Goal: Task Accomplishment & Management: Manage account settings

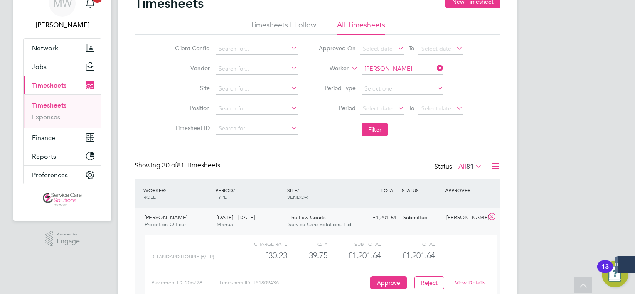
click at [435, 64] on icon at bounding box center [435, 68] width 0 height 12
click at [435, 67] on icon at bounding box center [435, 68] width 0 height 12
click at [399, 86] on li "Comfort Akintokun" at bounding box center [402, 91] width 82 height 11
type input "Comfort Akintokun"
click at [363, 133] on button "Filter" at bounding box center [375, 129] width 27 height 13
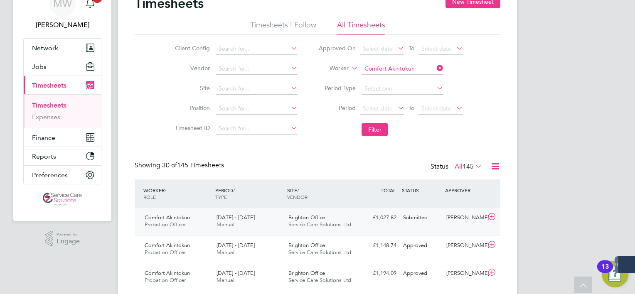
click at [294, 221] on span "Service Care Solutions Ltd" at bounding box center [320, 224] width 63 height 7
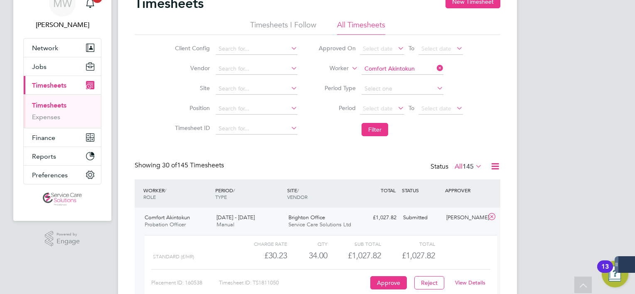
click at [484, 284] on link "View Details" at bounding box center [470, 282] width 30 height 7
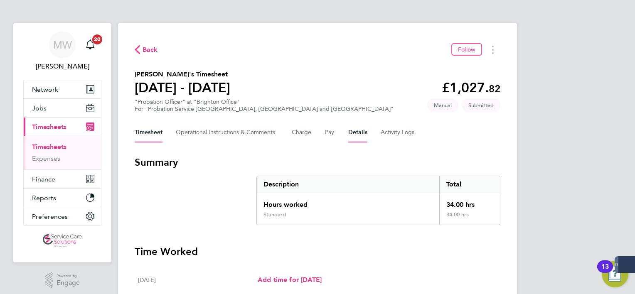
click at [350, 136] on button "Details" at bounding box center [357, 133] width 19 height 20
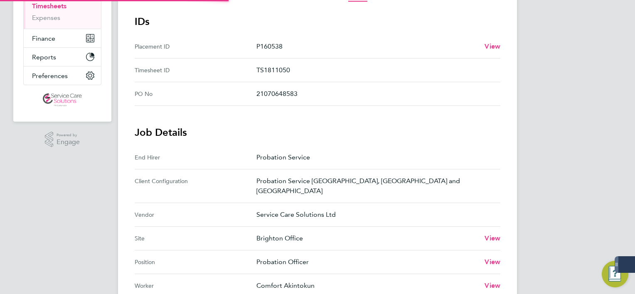
scroll to position [249, 0]
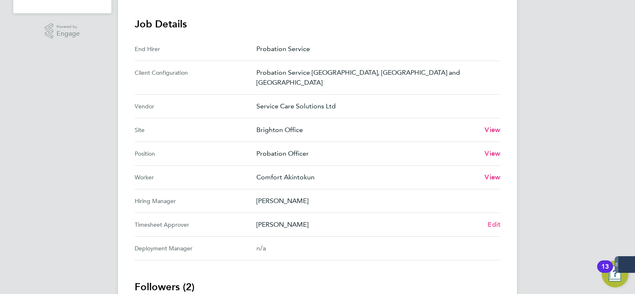
click at [489, 221] on span "Edit" at bounding box center [494, 225] width 13 height 8
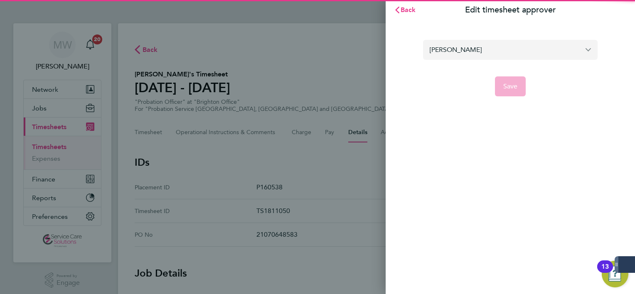
click at [451, 53] on input "[PERSON_NAME]" at bounding box center [510, 50] width 175 height 20
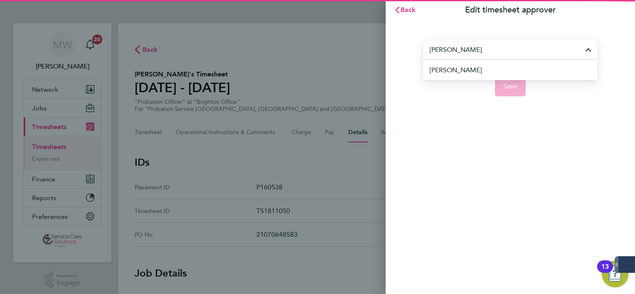
click at [454, 63] on li "[PERSON_NAME]" at bounding box center [514, 70] width 168 height 20
type input "[PERSON_NAME]"
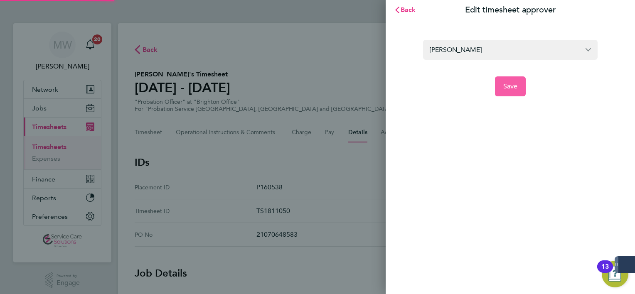
click at [497, 84] on button "Save" at bounding box center [510, 87] width 31 height 20
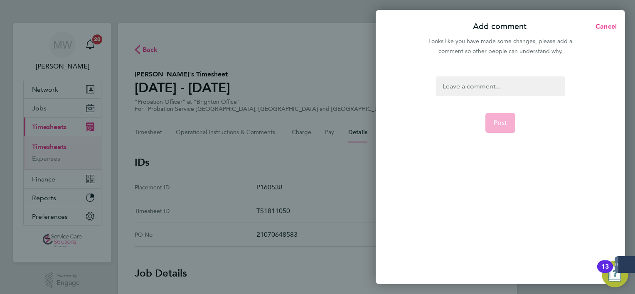
click at [501, 88] on div at bounding box center [500, 87] width 128 height 20
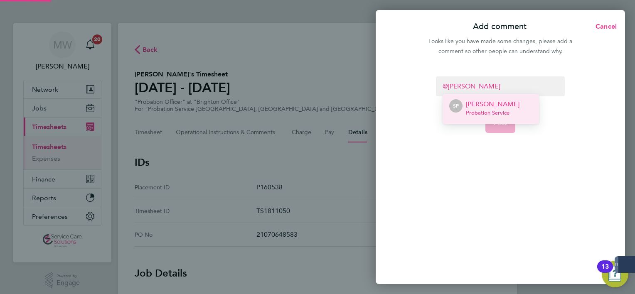
click at [516, 101] on li "SP Sarah Porcas Probation Service" at bounding box center [491, 109] width 96 height 30
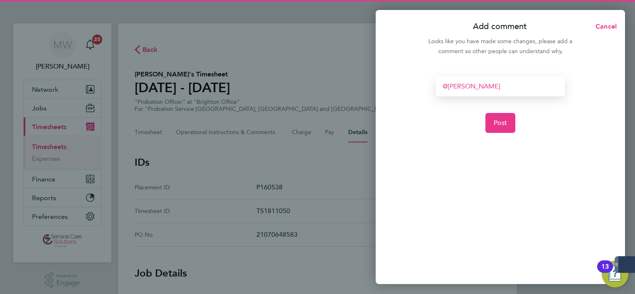
click at [502, 135] on form "Sarah Porcas ​ Post" at bounding box center [500, 143] width 135 height 132
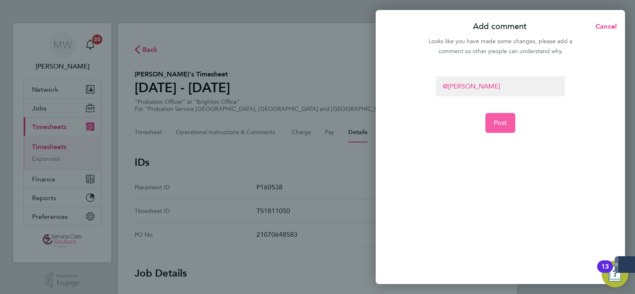
click at [502, 120] on span "Post" at bounding box center [501, 123] width 14 height 8
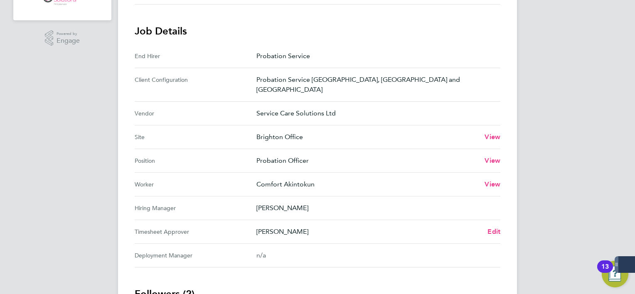
scroll to position [333, 0]
